Goal: Information Seeking & Learning: Learn about a topic

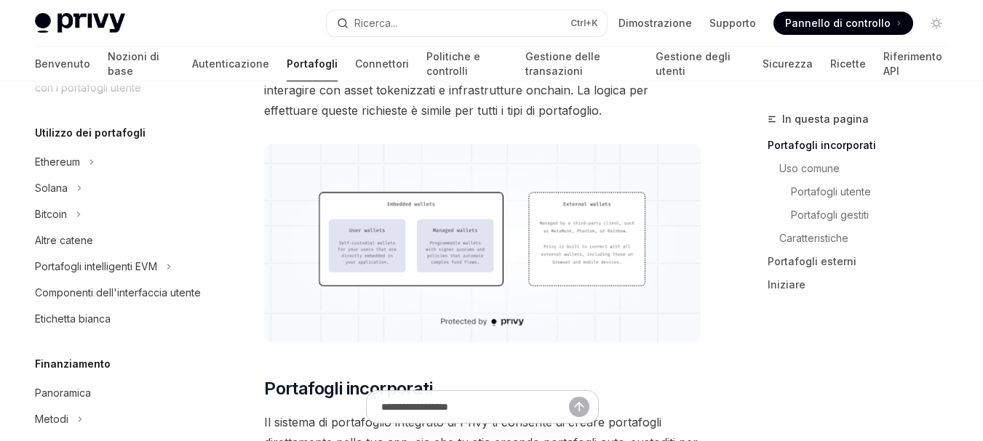
scroll to position [631, 0]
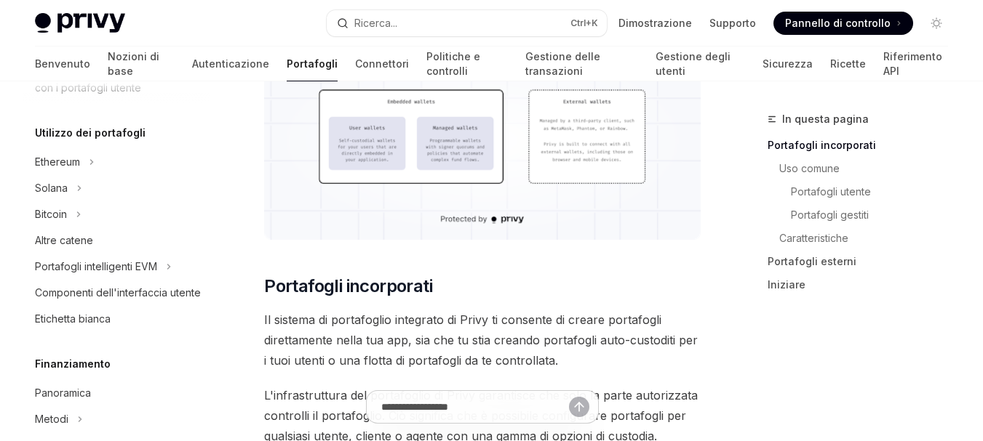
click at [369, 100] on img at bounding box center [482, 140] width 436 height 199
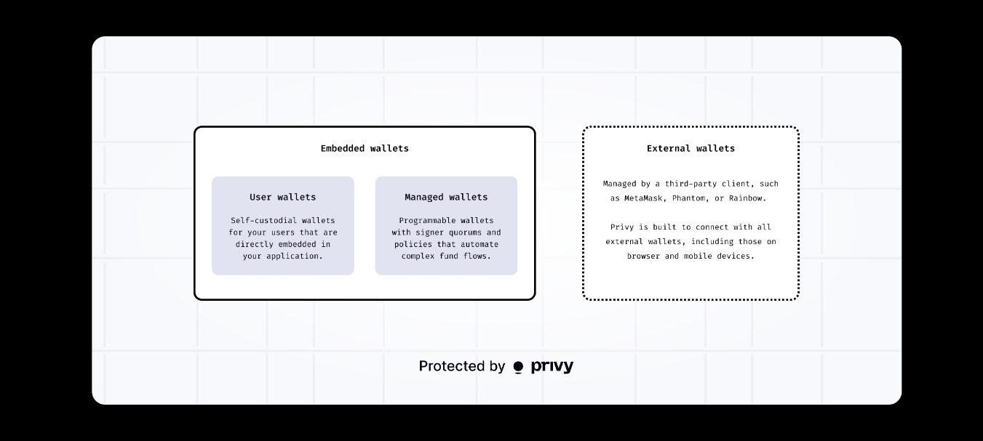
drag, startPoint x: 655, startPoint y: 156, endPoint x: 820, endPoint y: 126, distance: 168.6
click at [820, 126] on img at bounding box center [496, 220] width 809 height 369
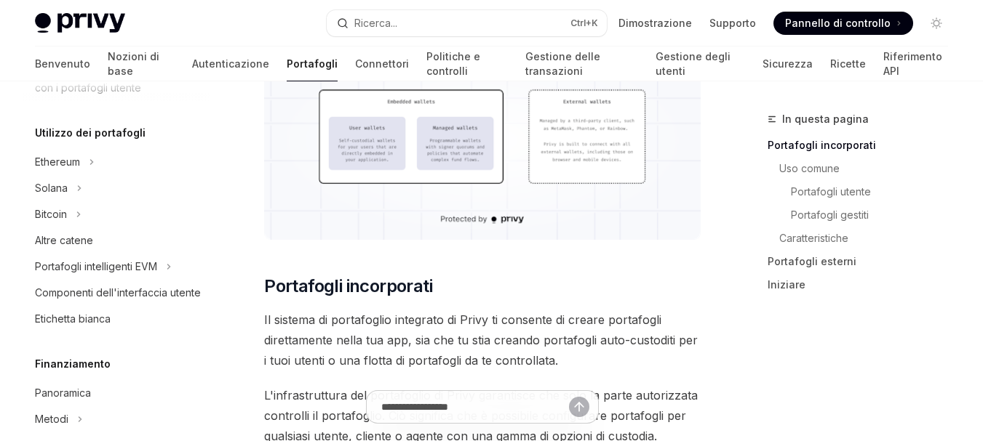
click at [608, 108] on img at bounding box center [482, 140] width 436 height 199
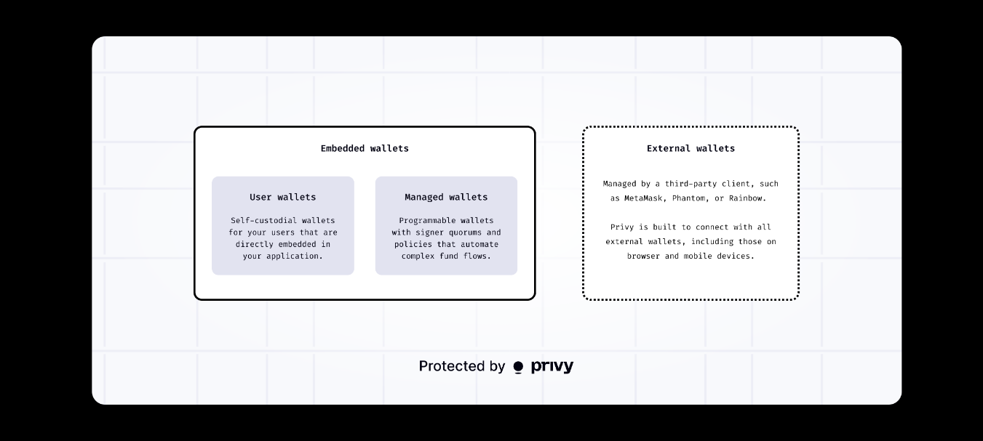
scroll to position [1061, 0]
click at [869, 125] on img at bounding box center [496, 220] width 809 height 369
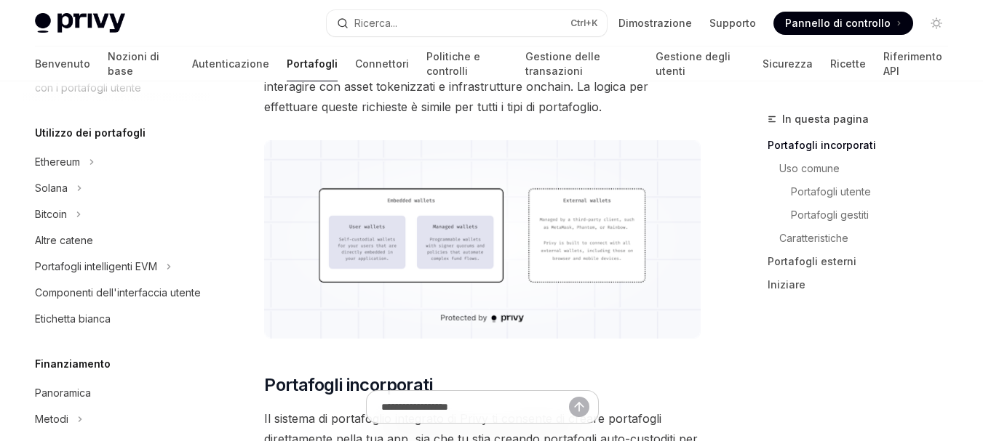
scroll to position [489, 0]
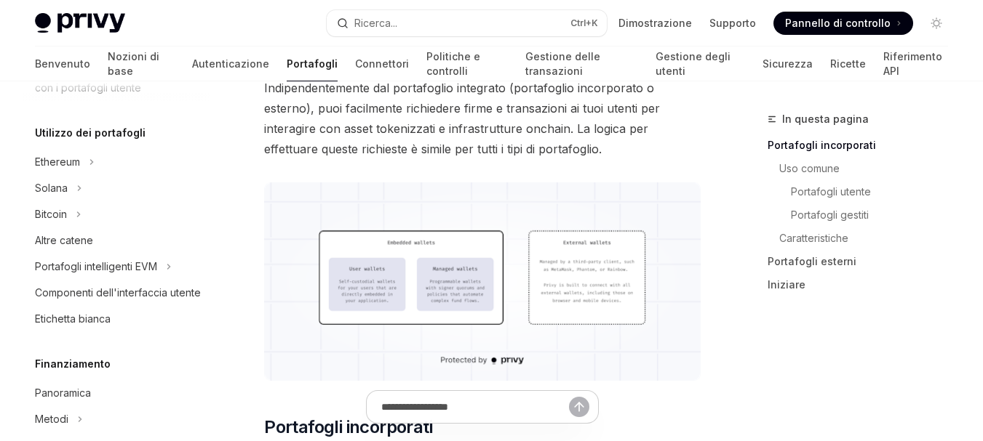
drag, startPoint x: 941, startPoint y: 84, endPoint x: 939, endPoint y: 76, distance: 8.3
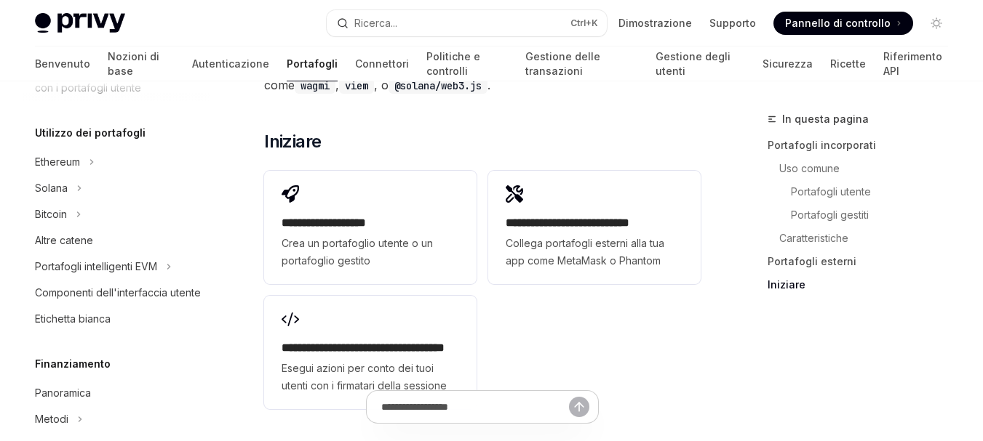
scroll to position [2818, 0]
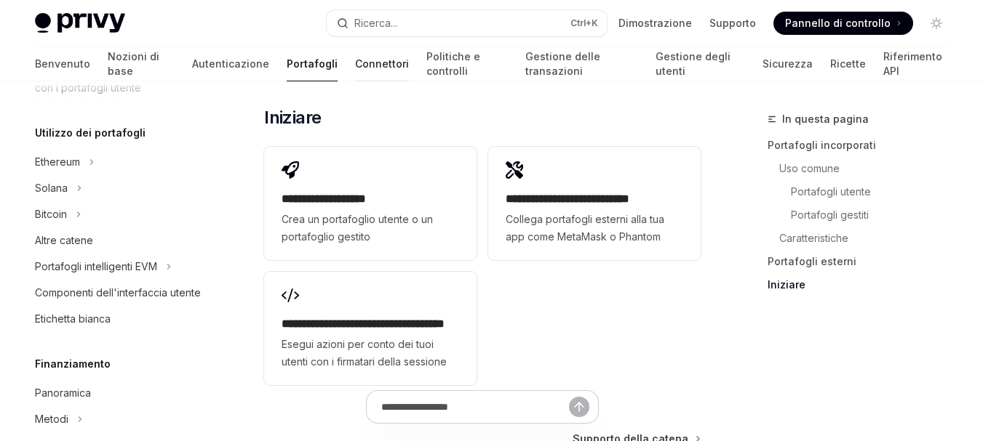
click at [355, 62] on font "Connettori" at bounding box center [382, 63] width 54 height 12
type textarea "*"
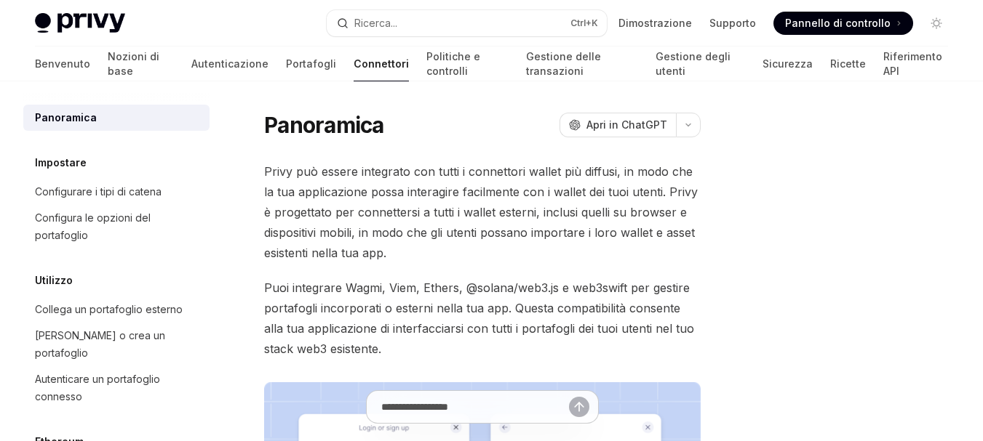
click at [682, 210] on font "Privy può essere integrato con tutti i connettori wallet più diffusi, in modo c…" at bounding box center [480, 212] width 433 height 96
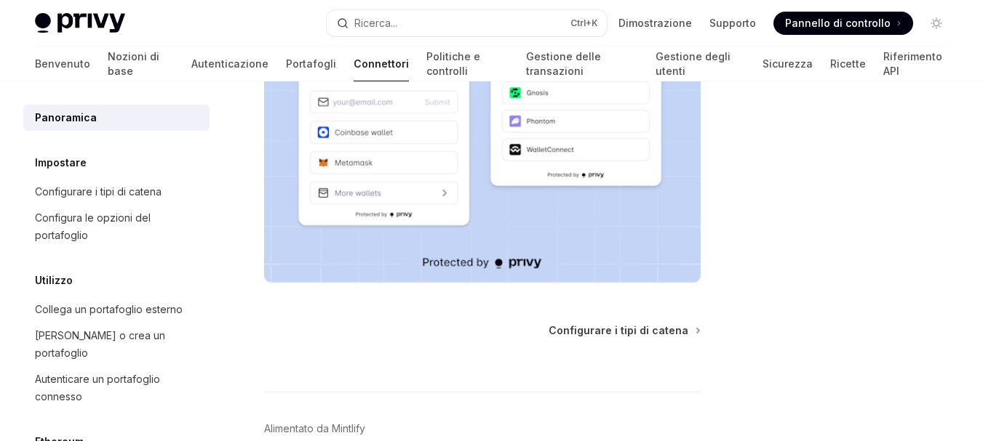
scroll to position [410, 0]
click at [610, 332] on font "Configurare i tipi di catena" at bounding box center [618, 332] width 140 height 12
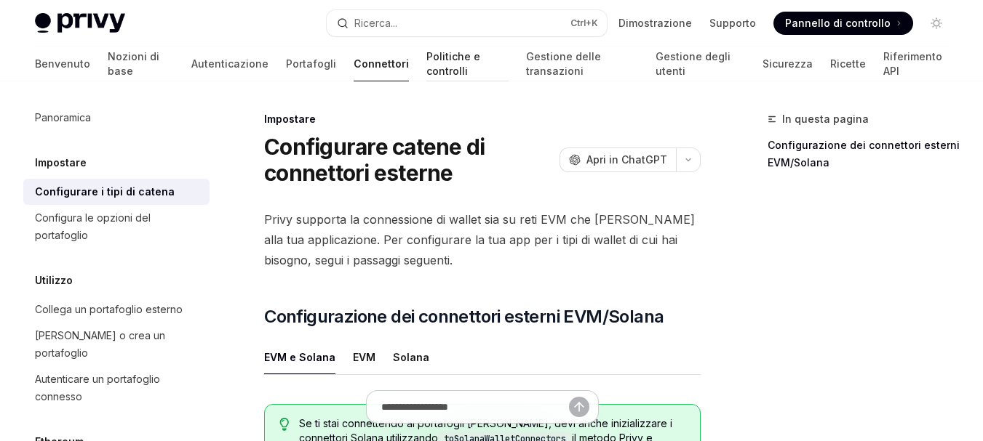
click at [426, 61] on font "Politiche e controlli" at bounding box center [453, 63] width 54 height 27
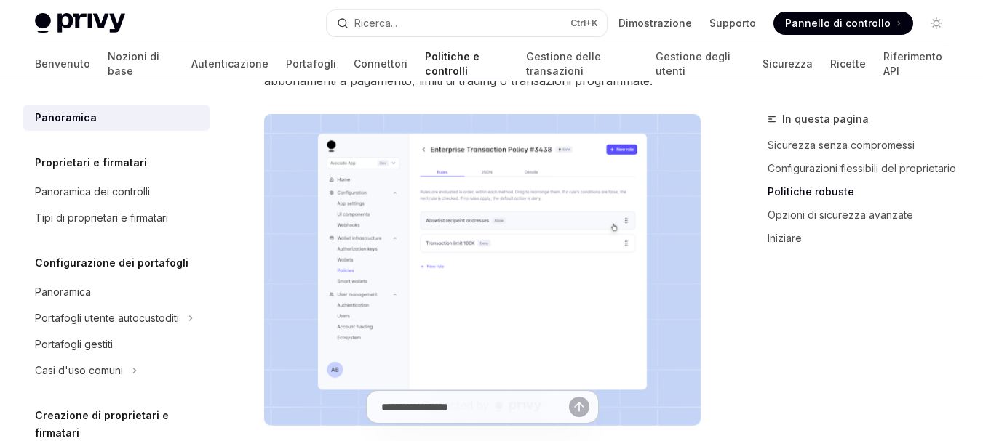
scroll to position [1087, 0]
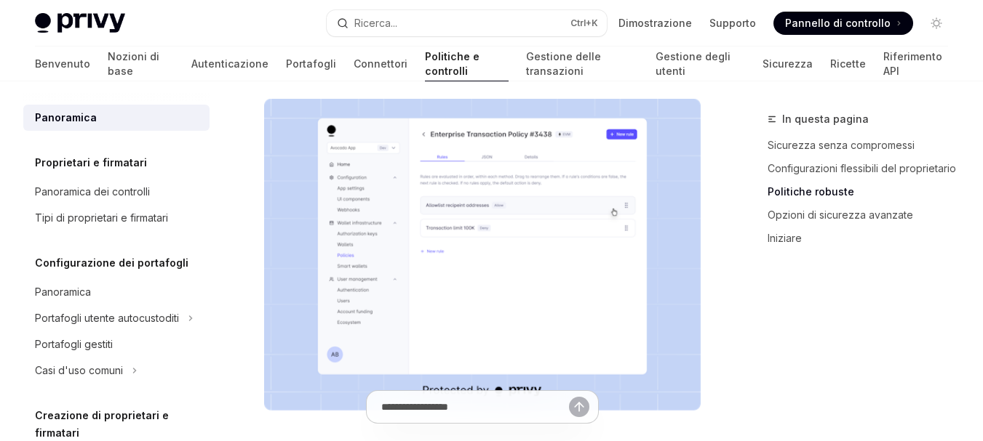
click at [583, 280] on img at bounding box center [482, 255] width 436 height 312
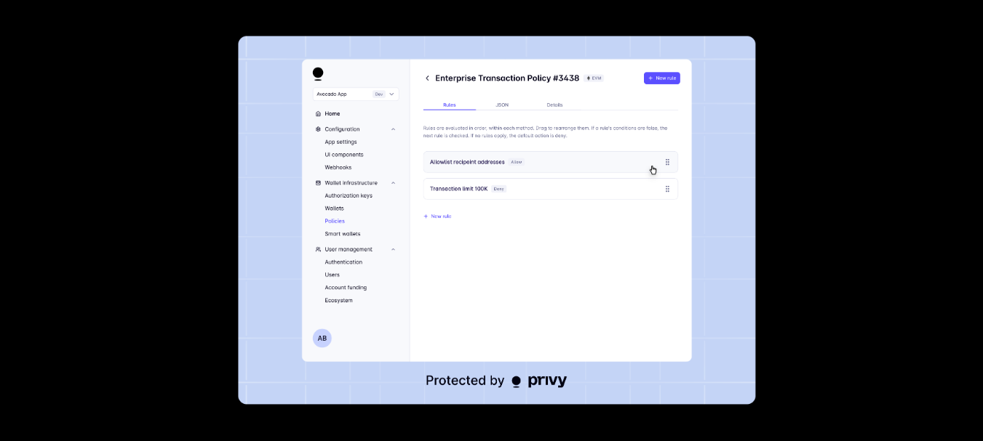
click at [583, 280] on img at bounding box center [497, 220] width 517 height 369
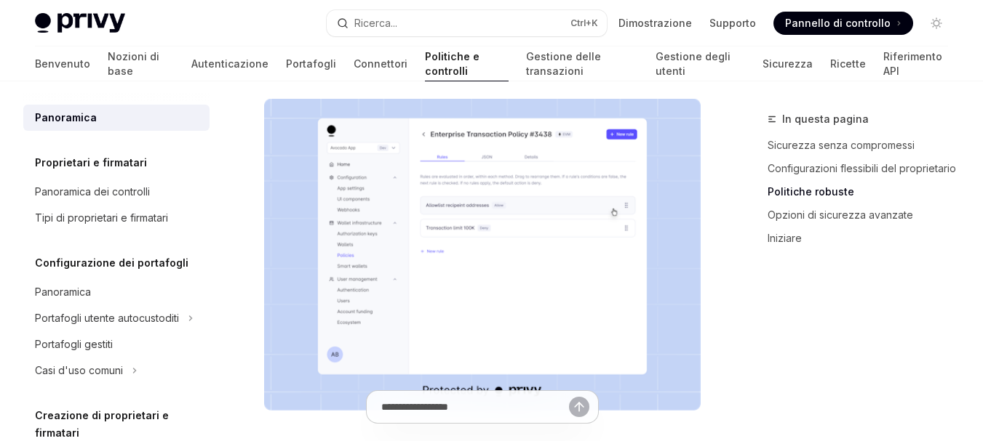
click at [583, 280] on img at bounding box center [482, 255] width 436 height 312
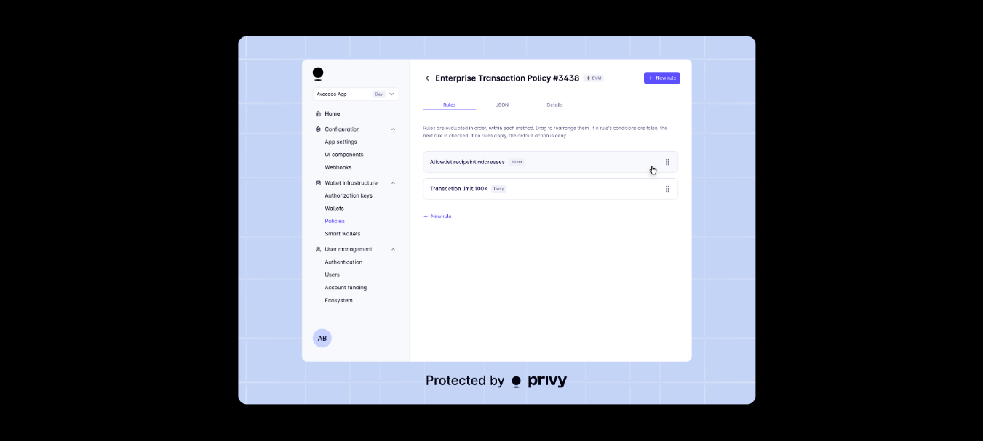
click at [553, 192] on img at bounding box center [497, 220] width 517 height 369
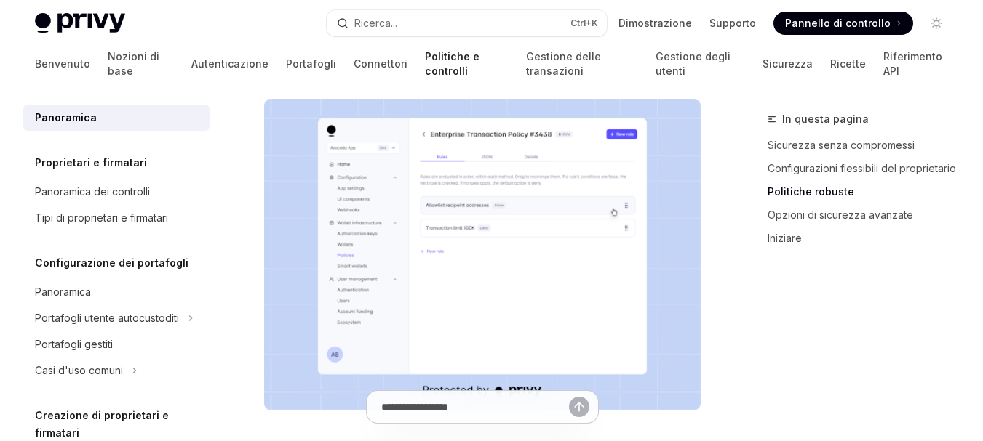
click at [553, 198] on img at bounding box center [482, 255] width 436 height 312
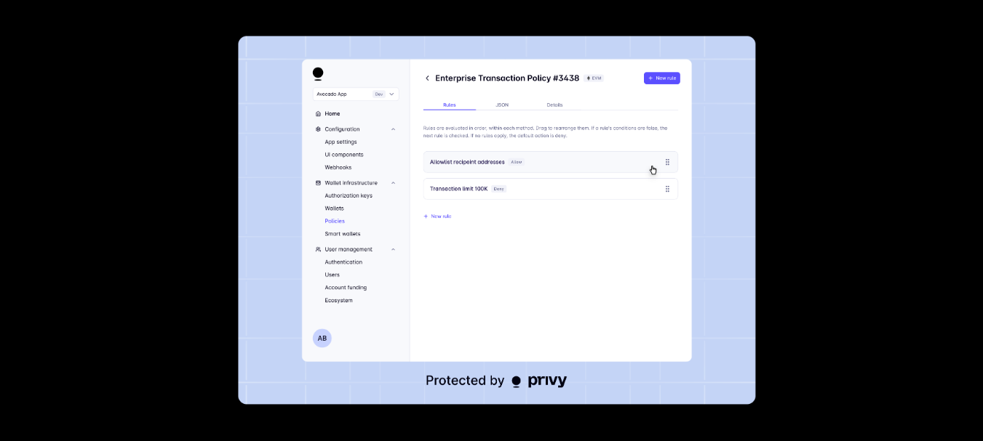
click at [714, 263] on img at bounding box center [497, 220] width 517 height 369
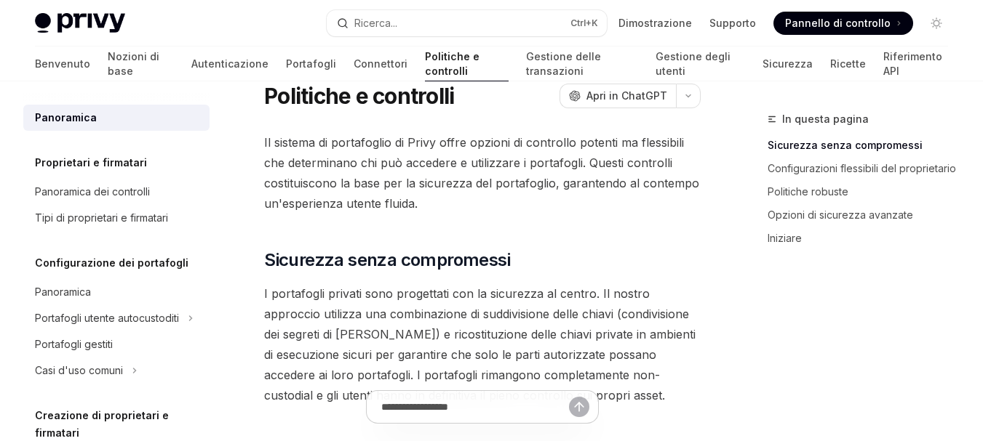
scroll to position [0, 0]
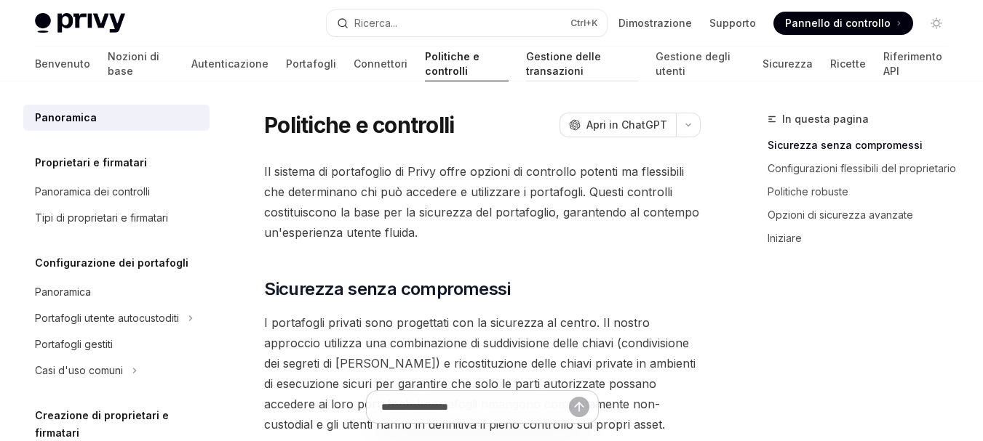
click at [526, 62] on font "Gestione delle transazioni" at bounding box center [563, 63] width 75 height 27
type textarea "*"
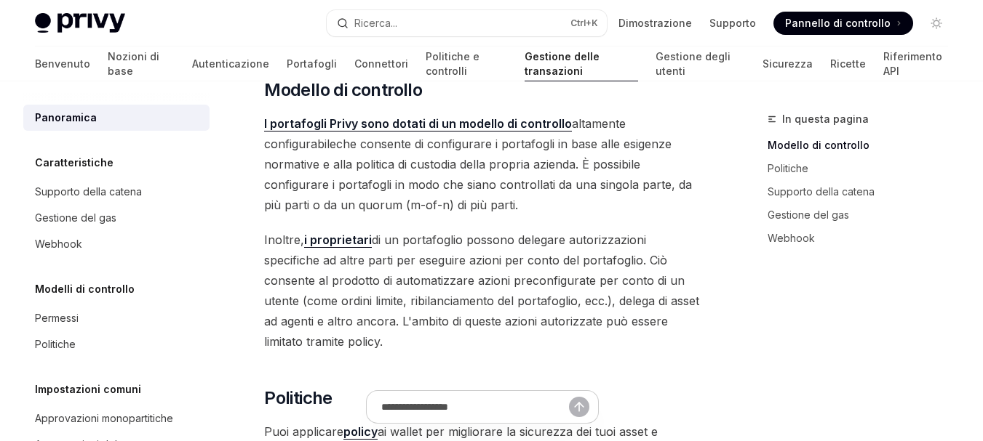
scroll to position [385, 0]
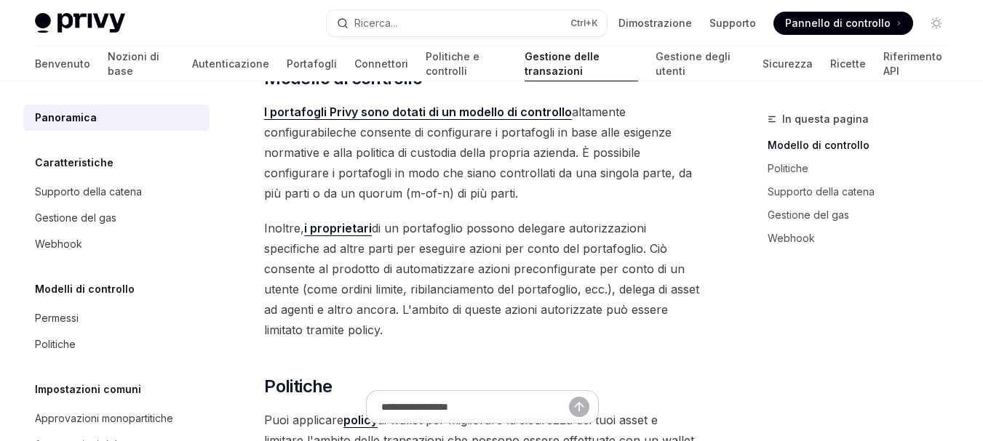
click at [464, 241] on span "Inoltre, i proprietari di un portafoglio possono delegare autorizzazioni specif…" at bounding box center [482, 279] width 436 height 122
drag, startPoint x: 464, startPoint y: 241, endPoint x: 764, endPoint y: 286, distance: 303.7
drag, startPoint x: 764, startPoint y: 286, endPoint x: 868, endPoint y: 286, distance: 104.0
click at [868, 286] on div "In questa pagina Modello di controllo Politiche Supporto della catena Gestione …" at bounding box center [848, 276] width 221 height 331
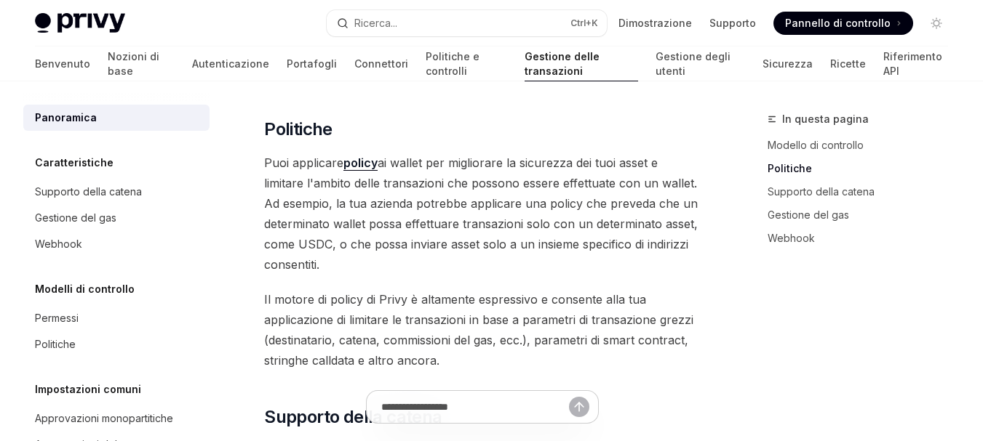
scroll to position [651, 0]
